Goal: Task Accomplishment & Management: Manage account settings

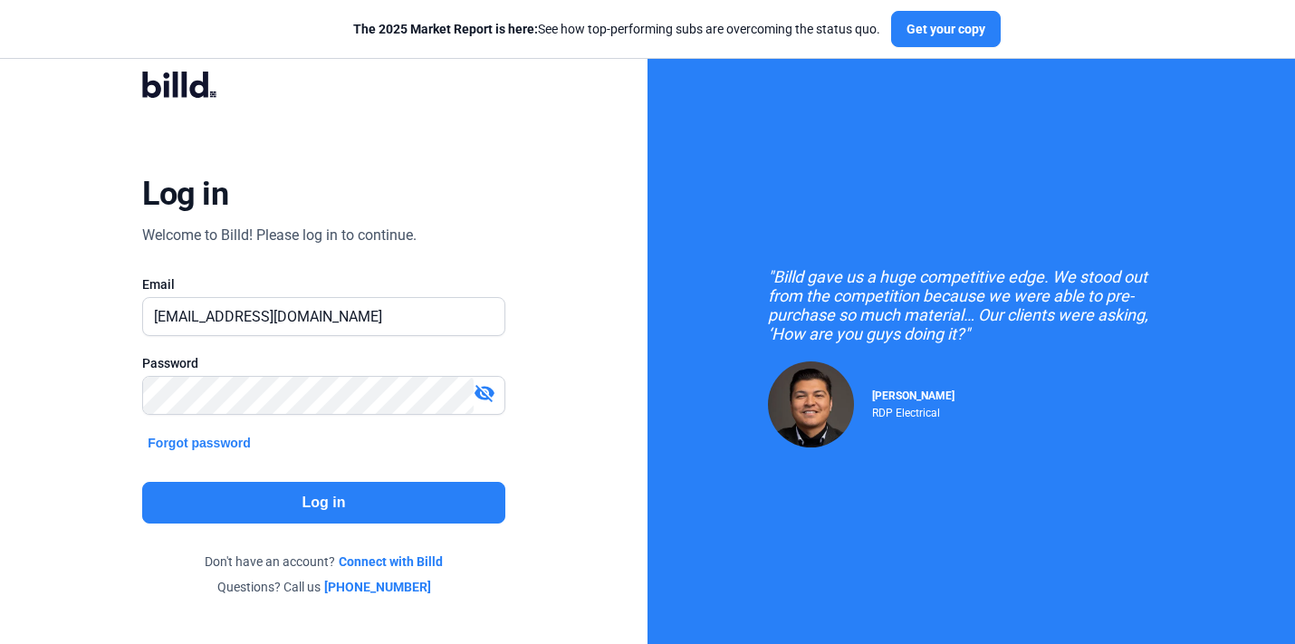
click at [438, 509] on button "Log in" at bounding box center [323, 503] width 362 height 42
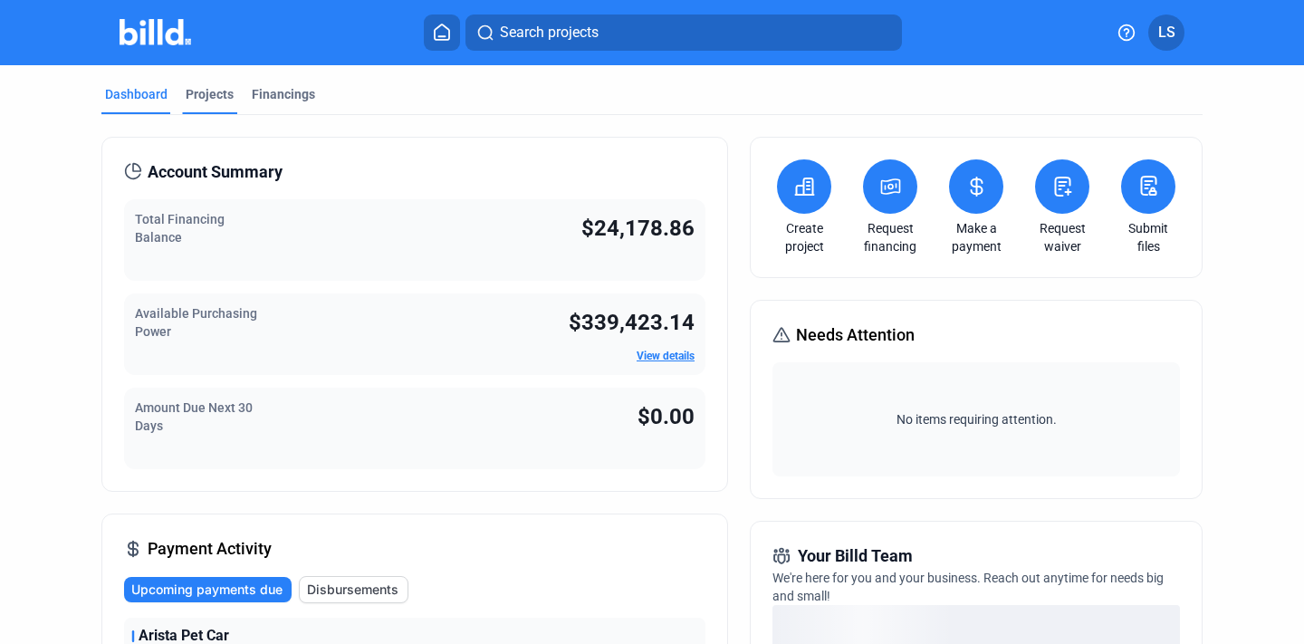
click at [199, 107] on div "Projects" at bounding box center [209, 99] width 55 height 29
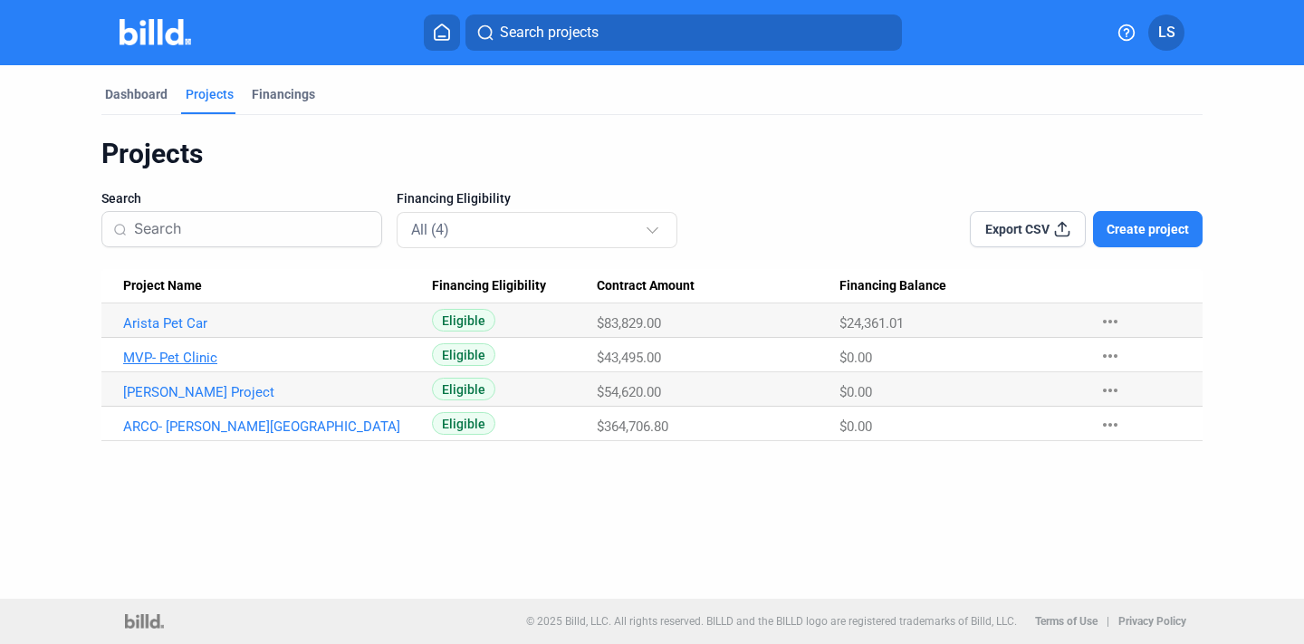
click at [292, 331] on link "MVP- Pet Clinic" at bounding box center [269, 323] width 292 height 16
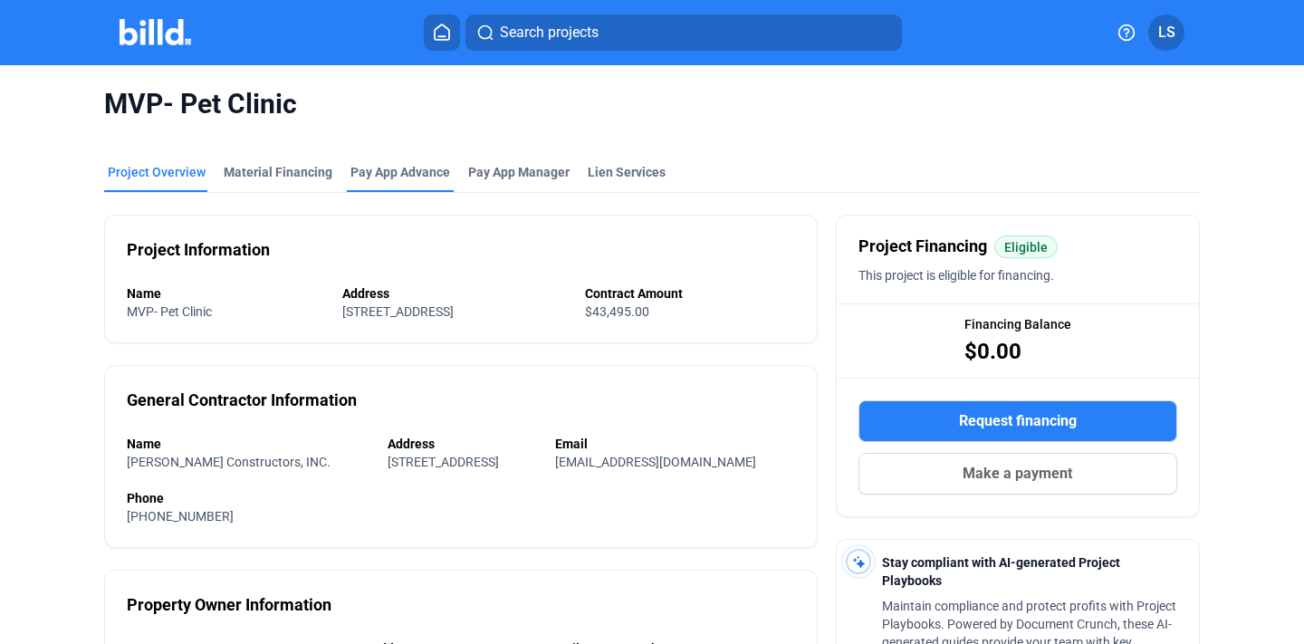
click at [396, 174] on div "Pay App Advance" at bounding box center [400, 172] width 100 height 18
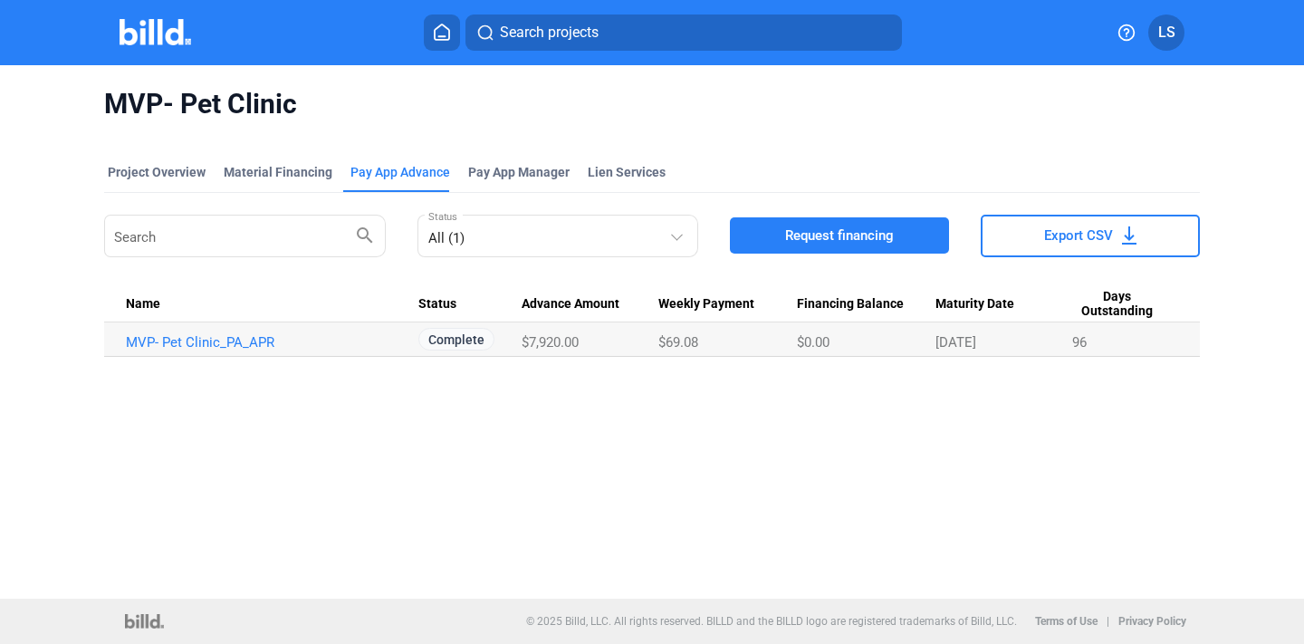
click at [576, 338] on span "$7,920.00" at bounding box center [549, 342] width 57 height 16
click at [314, 345] on link "MVP- Pet Clinic_PA_APR" at bounding box center [272, 342] width 292 height 16
